Goal: Information Seeking & Learning: Learn about a topic

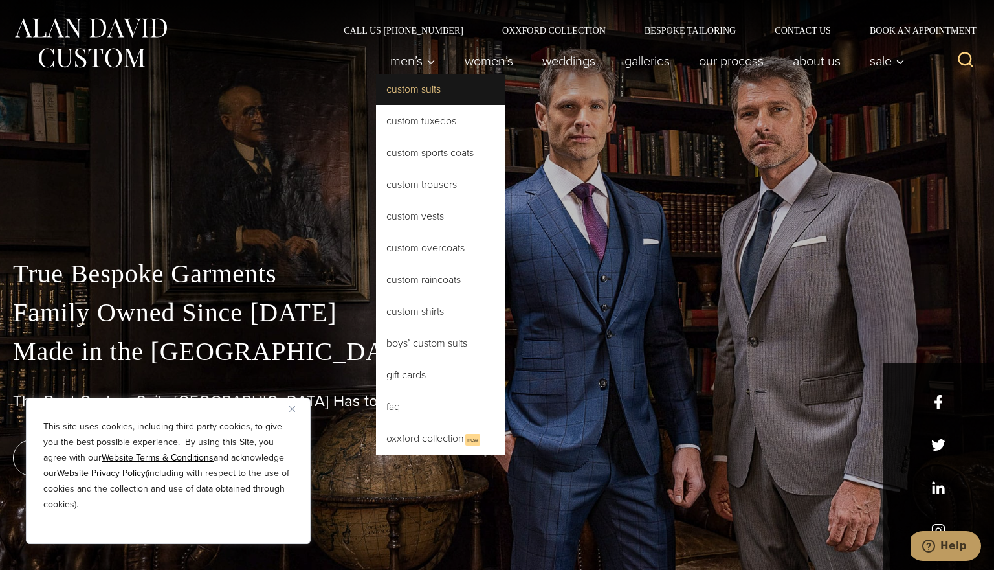
click at [416, 90] on link "Custom Suits" at bounding box center [440, 89] width 129 height 31
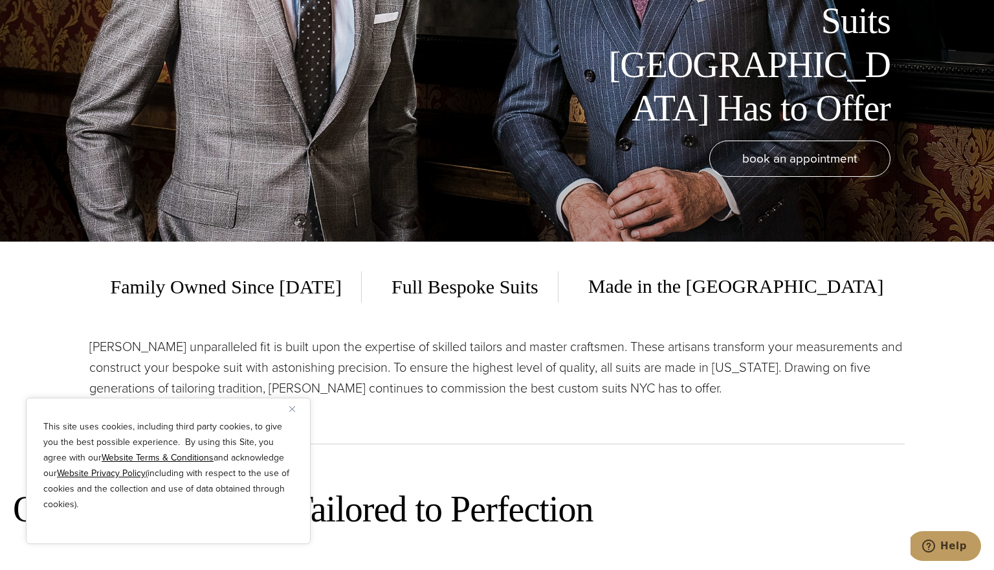
scroll to position [328, 0]
click at [292, 412] on button "Close" at bounding box center [297, 409] width 16 height 16
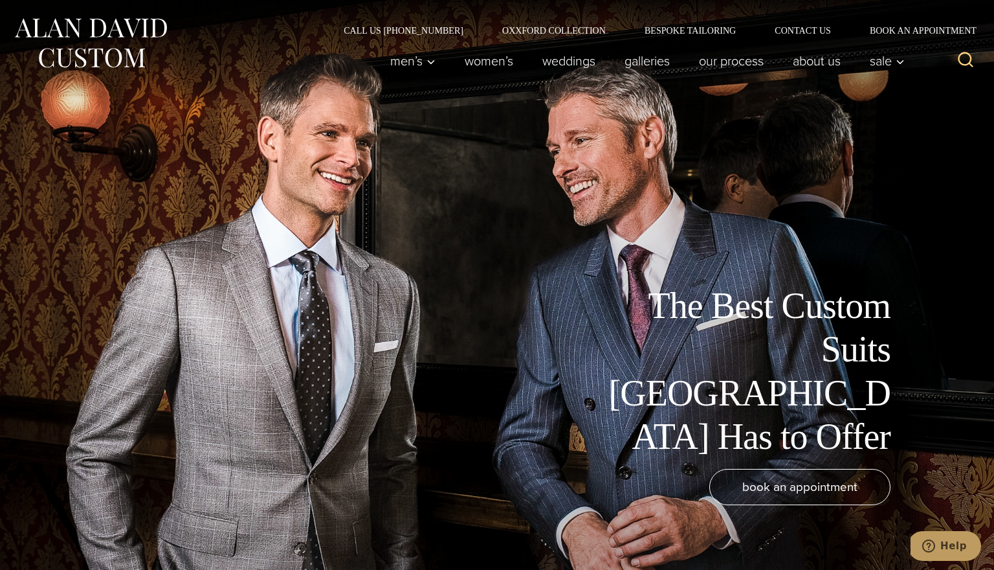
scroll to position [0, 0]
click at [640, 61] on link "Galleries" at bounding box center [647, 61] width 74 height 26
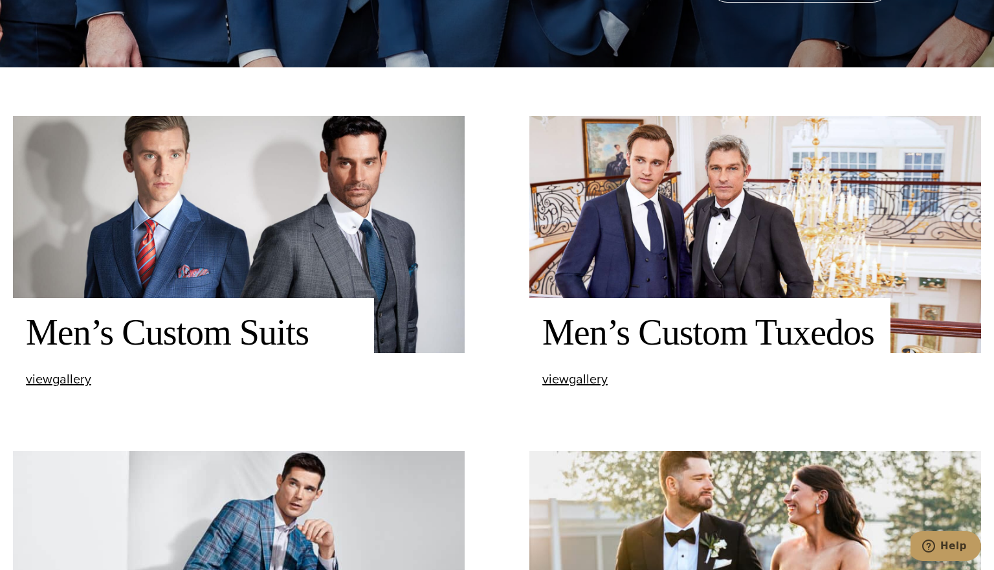
scroll to position [540, 0]
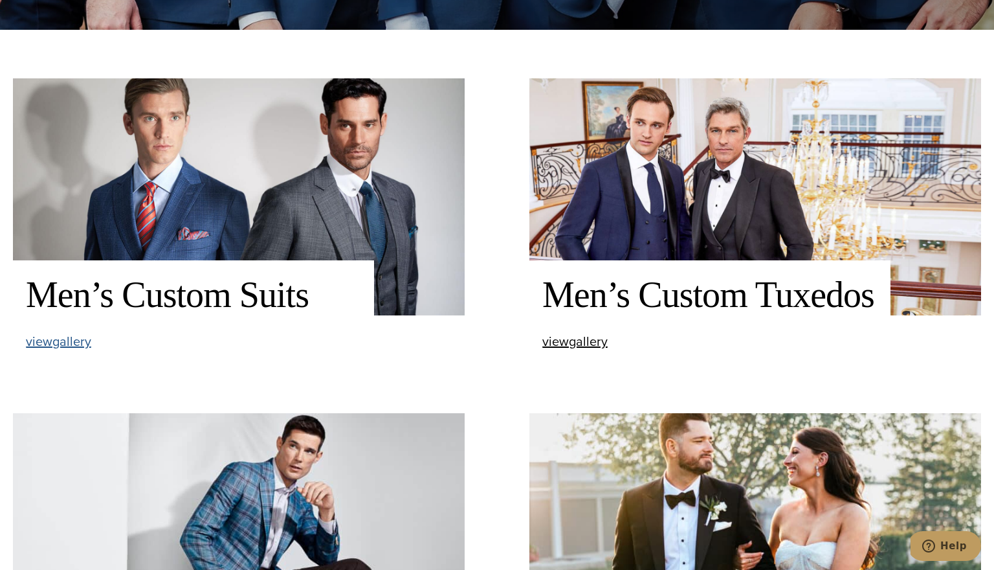
click at [54, 347] on span "view Men’s Custom Suits gallery" at bounding box center [58, 340] width 65 height 19
